Goal: Use online tool/utility: Use online tool/utility

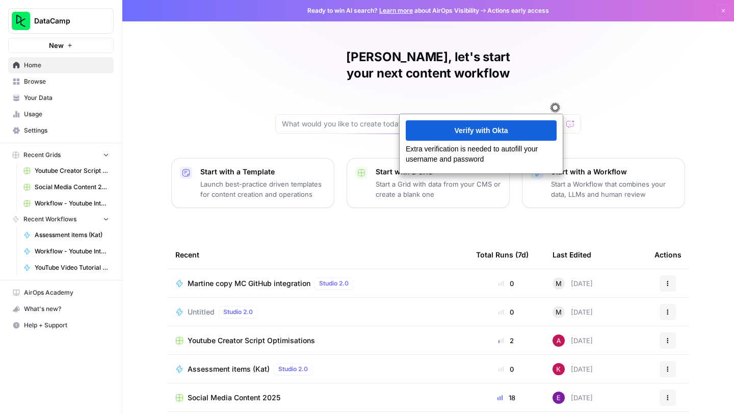
click at [198, 55] on div "Martine, let's start your next content workflow Start with a Template Launch be…" at bounding box center [428, 243] width 612 height 486
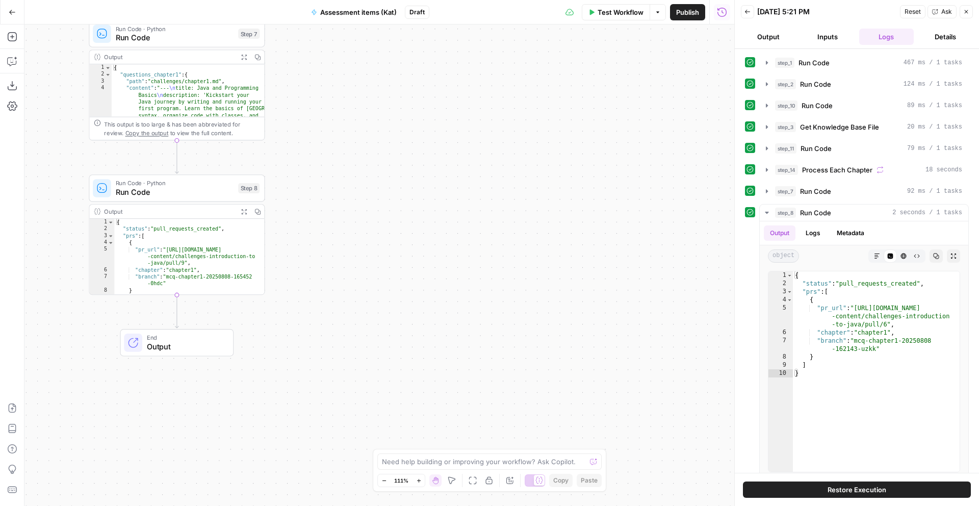
type textarea "**********"
drag, startPoint x: 183, startPoint y: 260, endPoint x: 164, endPoint y: 249, distance: 22.0
click at [164, 249] on div "{ "status" : "pull_requests_created" , "prs" : [ { "pr_url" : "https://github.c…" at bounding box center [189, 263] width 150 height 89
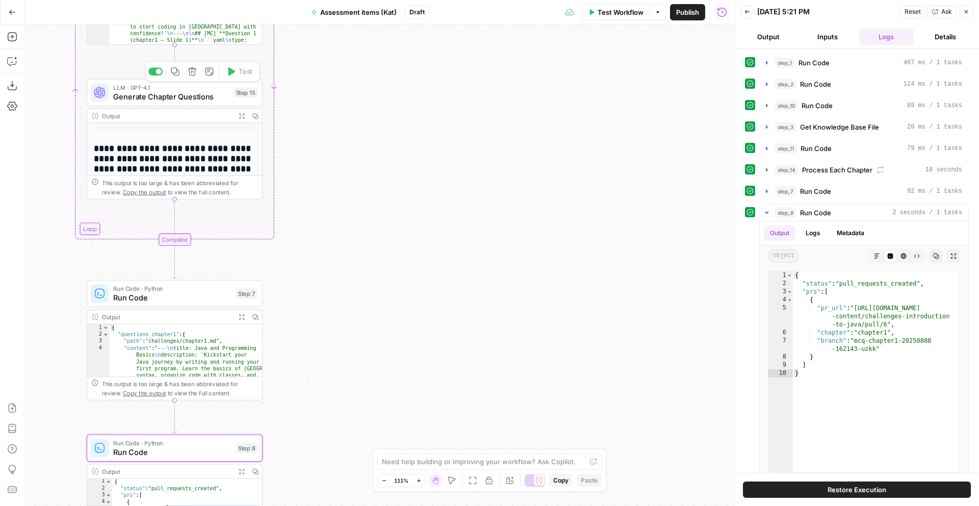
click at [182, 92] on span "Generate Chapter Questions" at bounding box center [171, 96] width 116 height 11
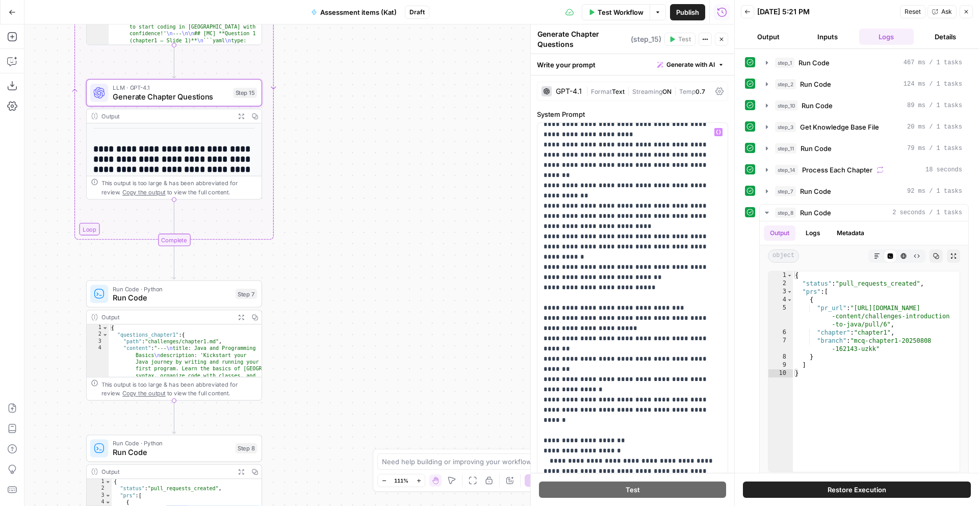
scroll to position [0, 0]
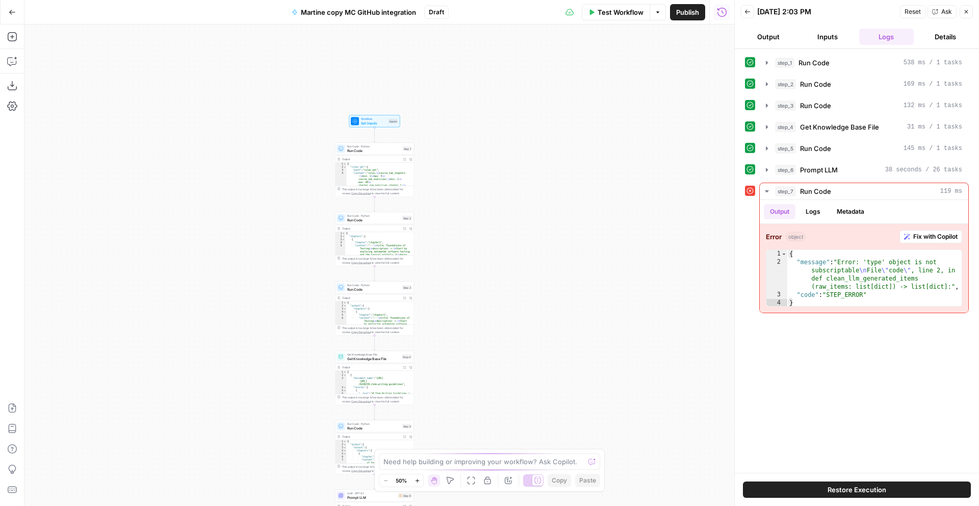
click at [166, 115] on div "Workflow Set Inputs Inputs Run Code · Python Run Code Step 1 Output Expand Outp…" at bounding box center [379, 264] width 710 height 481
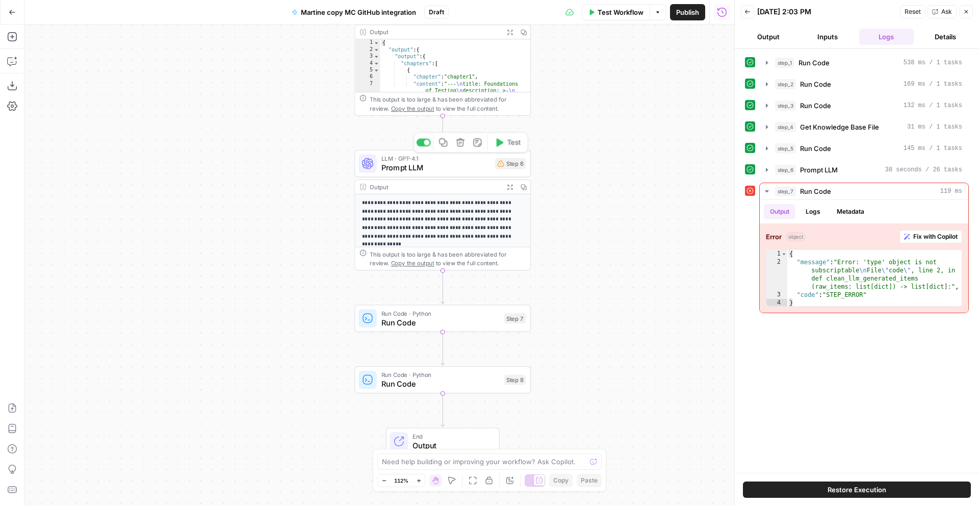
click at [440, 163] on span "Prompt LLM" at bounding box center [435, 167] width 109 height 11
